Goal: Task Accomplishment & Management: Use online tool/utility

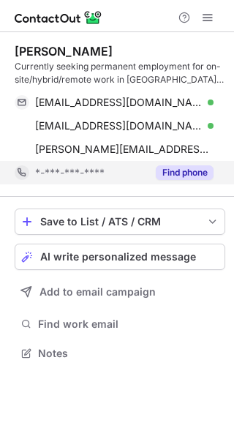
scroll to position [343, 234]
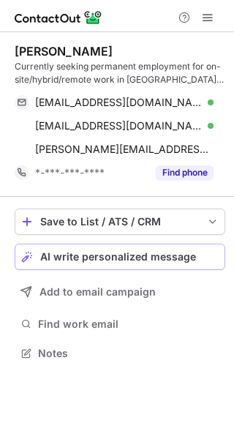
click at [121, 255] on span "AI write personalized message" at bounding box center [118, 257] width 156 height 12
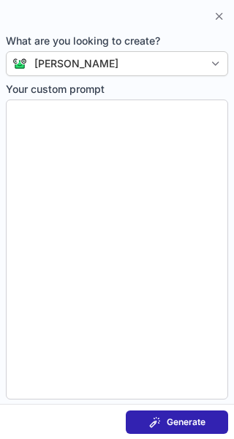
type textarea "**********"
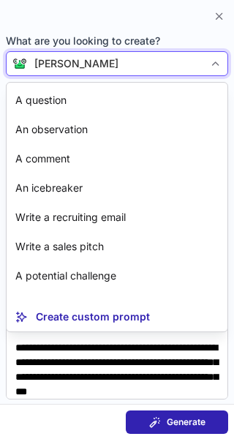
scroll to position [26, 0]
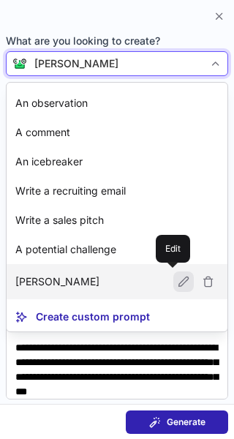
click at [178, 280] on span at bounding box center [184, 282] width 12 height 12
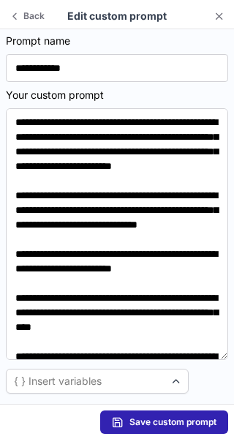
click at [130, 15] on section "Edit custom prompt" at bounding box center [117, 16] width 141 height 15
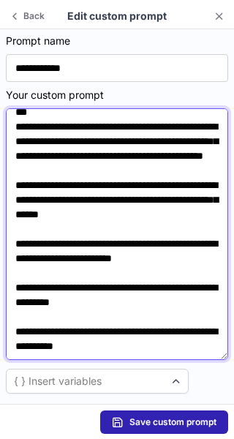
scroll to position [435, 0]
drag, startPoint x: 17, startPoint y: 122, endPoint x: 145, endPoint y: 347, distance: 258.7
click at [145, 347] on textarea at bounding box center [117, 234] width 223 height 252
paste textarea "**********"
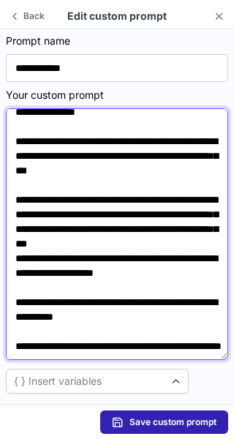
scroll to position [296, 0]
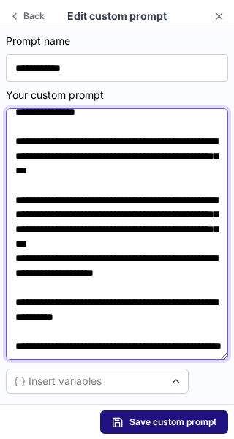
type textarea "**********"
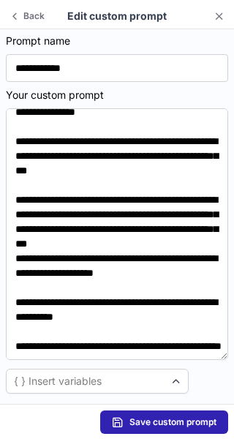
click at [191, 417] on span "Save custom prompt" at bounding box center [173, 423] width 87 height 12
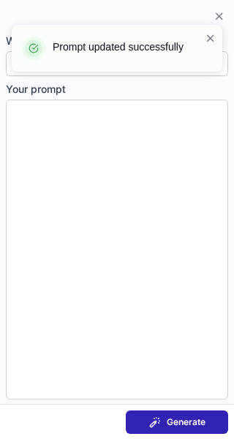
type textarea "**********"
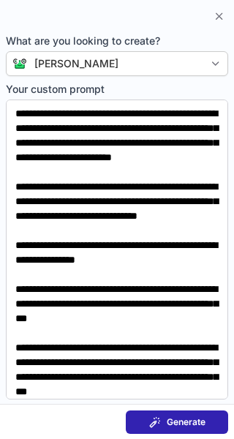
click at [195, 419] on span "Generate" at bounding box center [186, 423] width 39 height 12
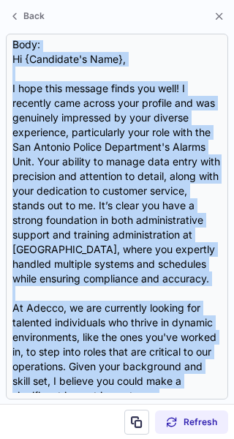
scroll to position [0, 0]
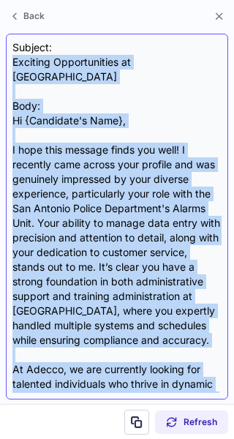
drag, startPoint x: 203, startPoint y: 380, endPoint x: 12, endPoint y: 61, distance: 371.4
click at [12, 61] on div "Subject: Exciting Opportunities at Adecco Body: Hi {Candidate's Name}, I hope t…" at bounding box center [117, 217] width 223 height 366
copy div "Exciting Opportunities at Adecco Body: Hi {Candidate's Name}, I hope this messa…"
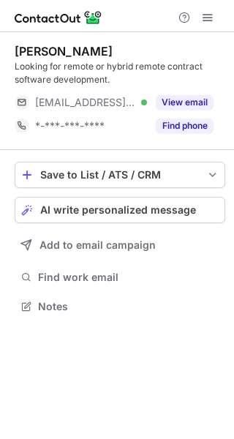
scroll to position [296, 234]
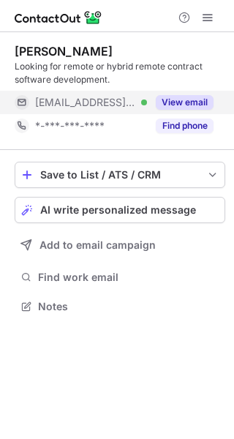
click at [184, 105] on button "View email" at bounding box center [185, 102] width 58 height 15
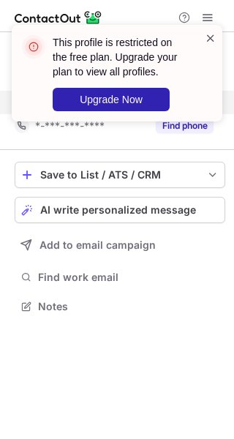
click at [214, 36] on span at bounding box center [211, 38] width 12 height 15
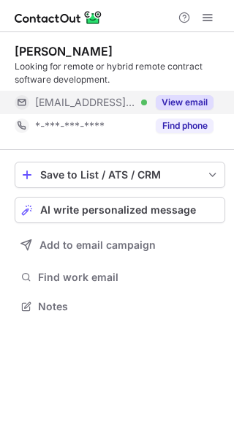
click at [179, 99] on button "View email" at bounding box center [185, 102] width 58 height 15
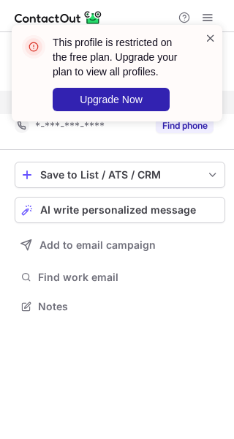
click at [209, 34] on span at bounding box center [211, 38] width 12 height 15
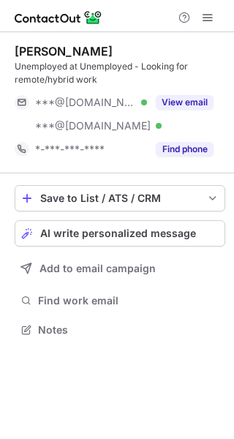
scroll to position [320, 234]
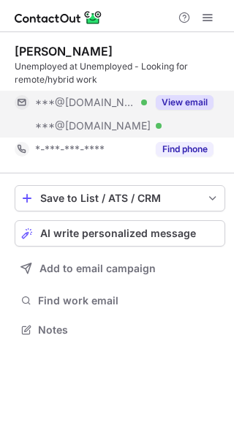
click at [170, 99] on button "View email" at bounding box center [185, 102] width 58 height 15
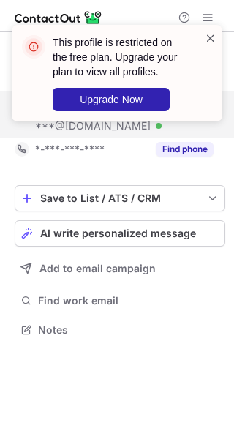
click at [209, 36] on span at bounding box center [211, 38] width 12 height 15
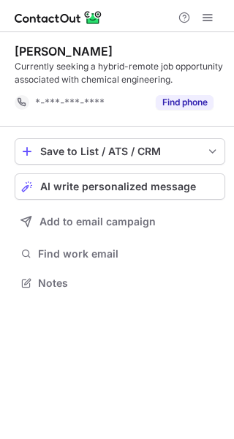
scroll to position [273, 234]
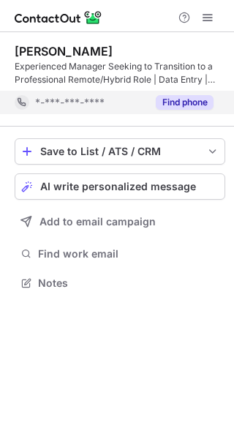
scroll to position [273, 234]
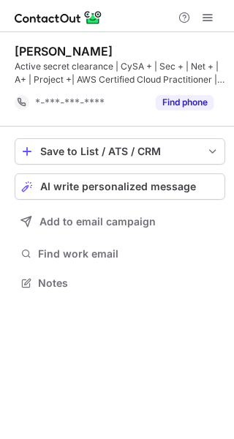
scroll to position [273, 234]
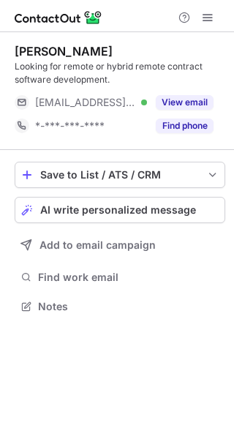
scroll to position [296, 234]
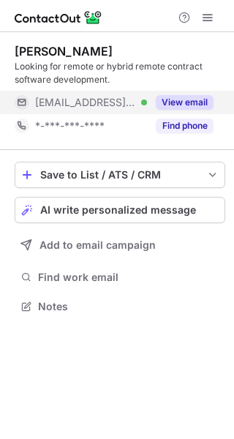
click at [176, 99] on button "View email" at bounding box center [185, 102] width 58 height 15
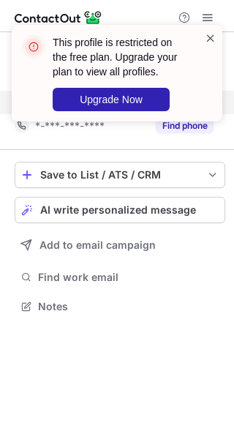
click at [207, 35] on span at bounding box center [211, 38] width 12 height 15
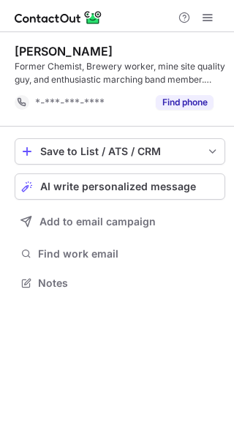
scroll to position [273, 234]
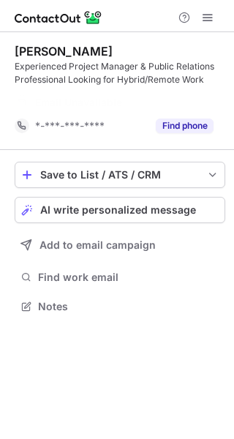
scroll to position [273, 234]
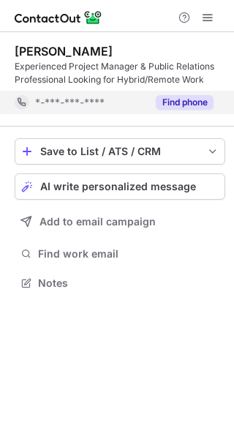
click at [182, 103] on button "Find phone" at bounding box center [185, 102] width 58 height 15
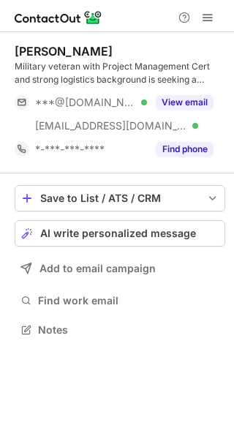
scroll to position [320, 234]
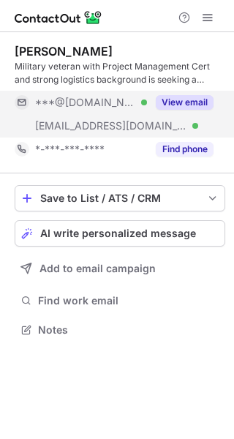
click at [193, 101] on button "View email" at bounding box center [185, 102] width 58 height 15
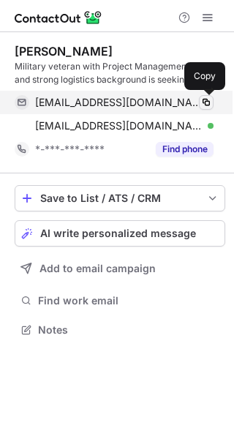
click at [203, 102] on span at bounding box center [207, 103] width 12 height 12
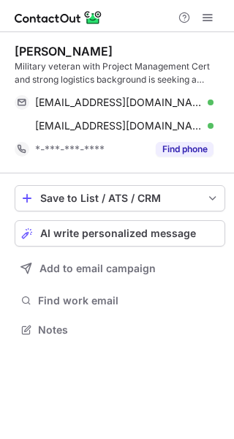
scroll to position [320, 234]
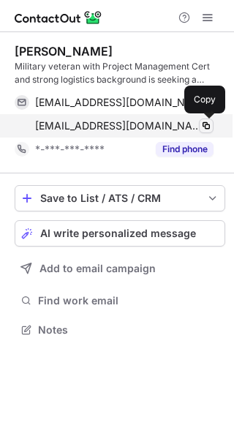
click at [204, 123] on span at bounding box center [207, 126] width 12 height 12
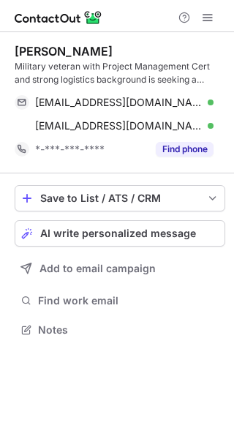
scroll to position [320, 234]
click at [164, 231] on span "AI write personalized message" at bounding box center [118, 234] width 156 height 12
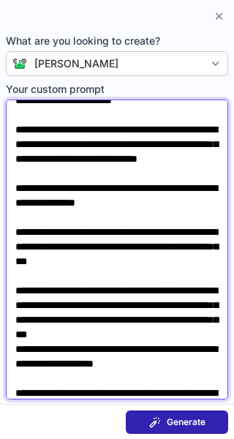
scroll to position [152, 0]
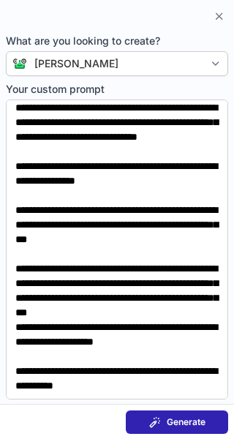
click at [208, 417] on button "Generate" at bounding box center [177, 422] width 102 height 23
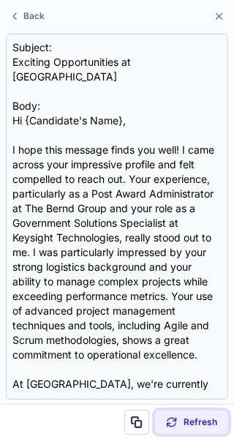
click at [179, 422] on div "Refresh" at bounding box center [191, 423] width 51 height 12
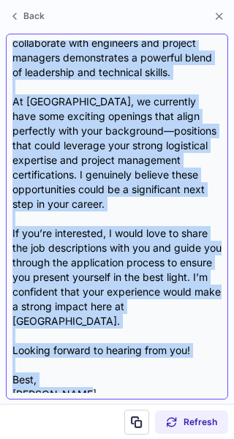
scroll to position [247, 0]
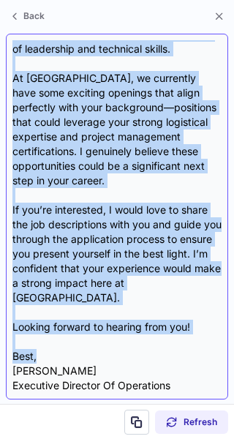
drag, startPoint x: 12, startPoint y: 58, endPoint x: 39, endPoint y: 342, distance: 285.3
click at [39, 342] on div "Subject: Exciting Opportunities at Adecco Body: Hi {Candidate's Name}, I hope t…" at bounding box center [117, 217] width 223 height 366
copy div "Exciting Opportunities at Adecco Body: Hi {Candidate's Name}, I hope this messa…"
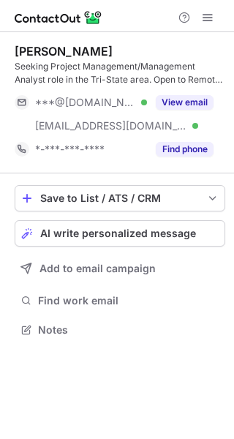
scroll to position [320, 234]
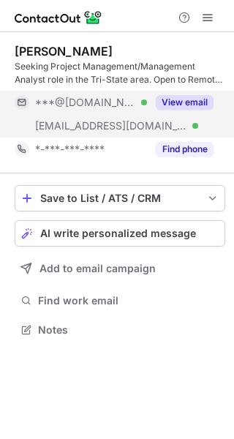
click at [182, 99] on button "View email" at bounding box center [185, 102] width 58 height 15
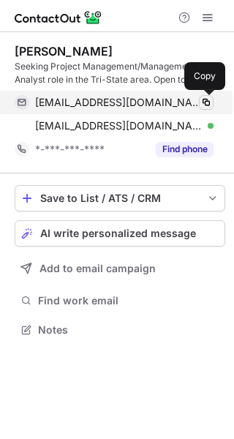
click at [205, 101] on span at bounding box center [207, 103] width 12 height 12
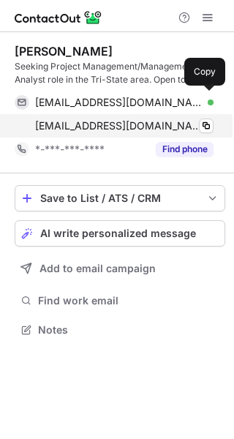
scroll to position [320, 234]
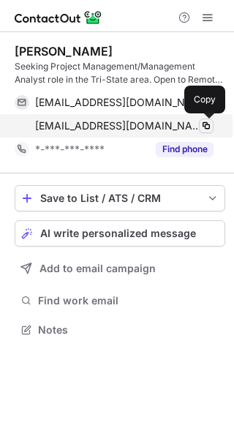
click at [206, 124] on span at bounding box center [207, 126] width 12 height 12
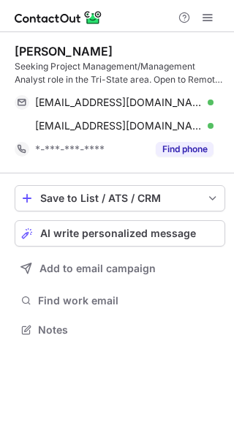
scroll to position [320, 234]
click at [150, 236] on span "AI write personalized message" at bounding box center [118, 234] width 156 height 12
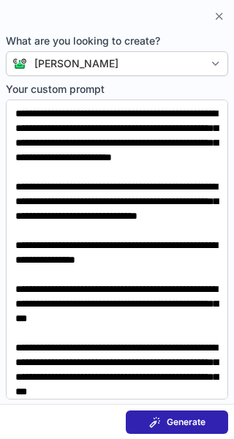
click at [199, 419] on span "Generate" at bounding box center [186, 423] width 39 height 12
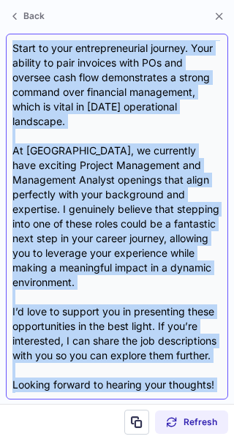
scroll to position [277, 0]
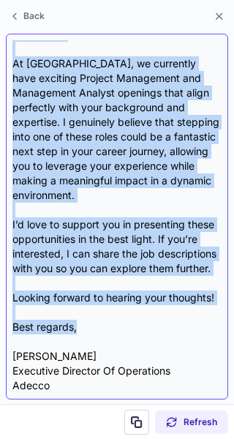
drag, startPoint x: 13, startPoint y: 59, endPoint x: 102, endPoint y: 330, distance: 285.0
click at [102, 330] on div "Subject: Exciting Opportunities at Adecco Body: Hi {Candidate's Name}, I hope t…" at bounding box center [116, 216] width 209 height 353
copy div "Exciting Opportunities at Adecco Body: Hi {Candidate's Name}, I hope this messa…"
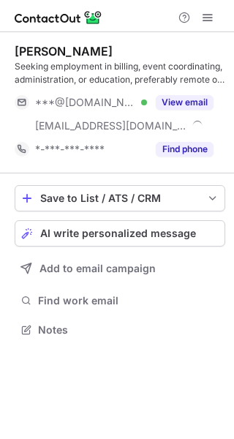
scroll to position [320, 234]
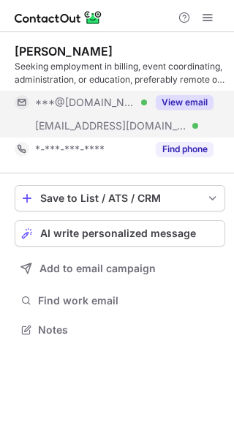
click at [192, 103] on button "View email" at bounding box center [185, 102] width 58 height 15
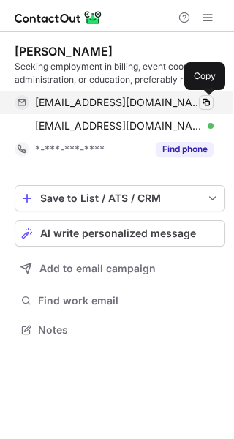
click at [206, 104] on span at bounding box center [207, 103] width 12 height 12
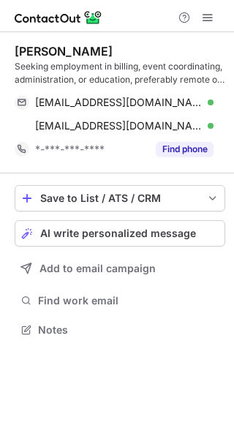
scroll to position [320, 234]
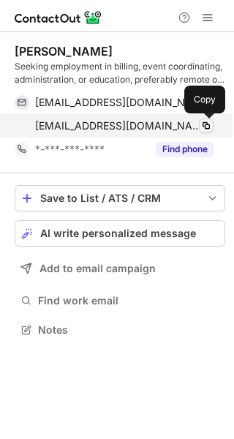
click at [205, 124] on span at bounding box center [207, 126] width 12 height 12
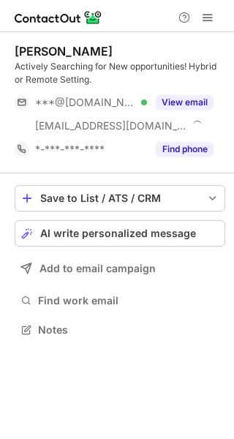
scroll to position [320, 234]
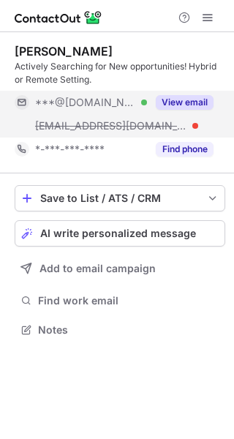
click at [187, 101] on button "View email" at bounding box center [185, 102] width 58 height 15
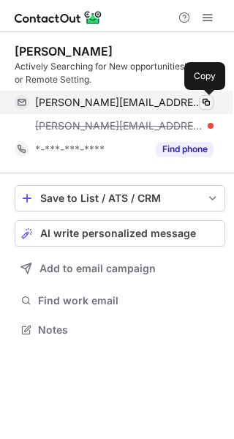
click at [205, 98] on span at bounding box center [207, 103] width 12 height 12
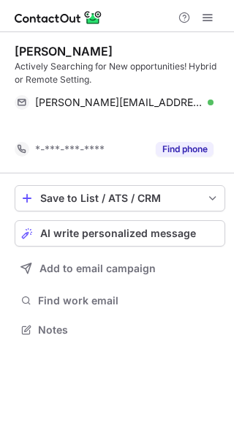
scroll to position [296, 234]
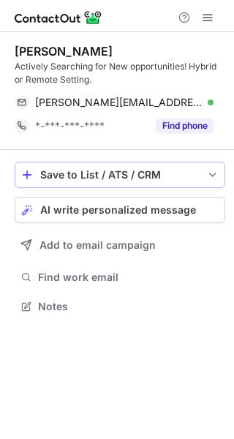
scroll to position [296, 234]
click at [100, 215] on span "AI write personalized message" at bounding box center [118, 210] width 156 height 12
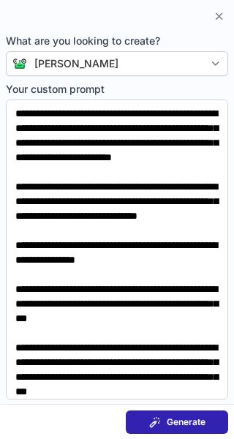
click at [182, 424] on span "Generate" at bounding box center [186, 423] width 39 height 12
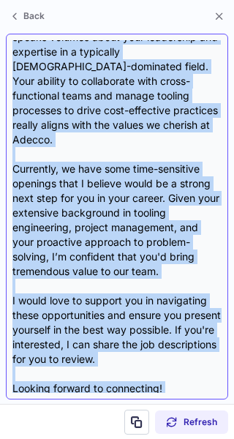
scroll to position [262, 0]
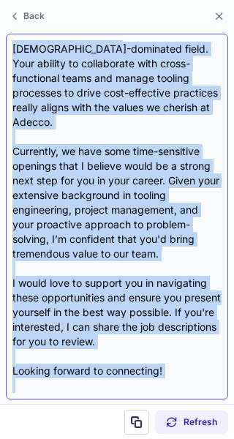
drag, startPoint x: 11, startPoint y: 60, endPoint x: 75, endPoint y: 360, distance: 306.8
click at [75, 360] on div "Subject: Exciting Opportunities at Adecco Body: Hi {Candidate's Name}, I hope t…" at bounding box center [117, 217] width 223 height 366
copy div "Loremips Dolorsitametc ad Elitse Doei: Te {Incididun'u Labo}, E dolo magn aliqu…"
